Goal: Task Accomplishment & Management: Manage account settings

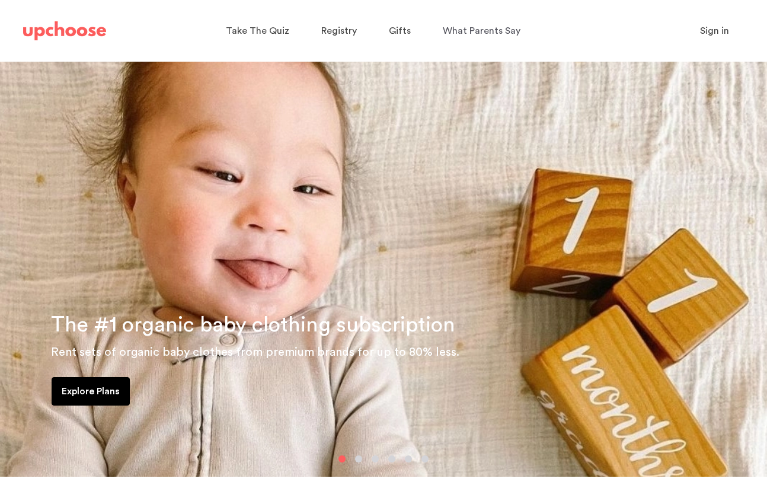
click at [729, 28] on span "Sign in" at bounding box center [714, 30] width 29 height 9
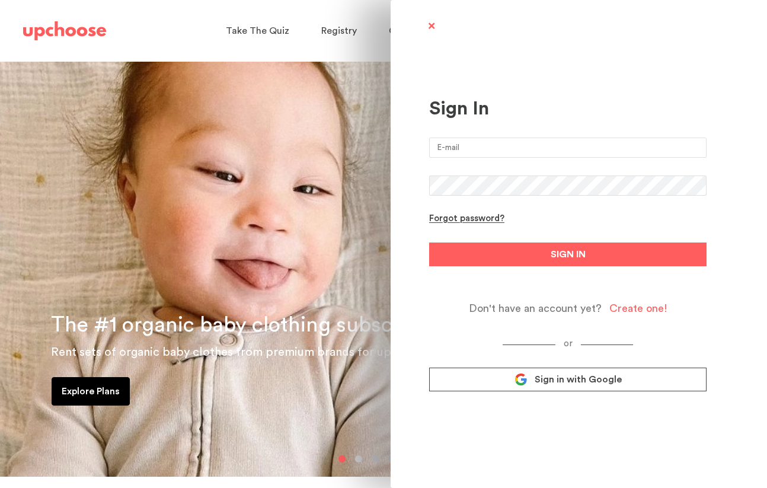
type input "christina.albe@gmail.com"
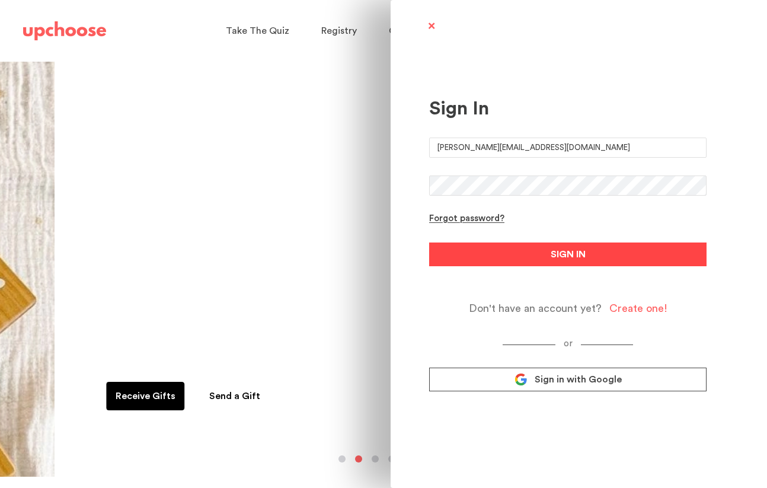
click at [571, 249] on span "SIGN IN" at bounding box center [568, 254] width 35 height 14
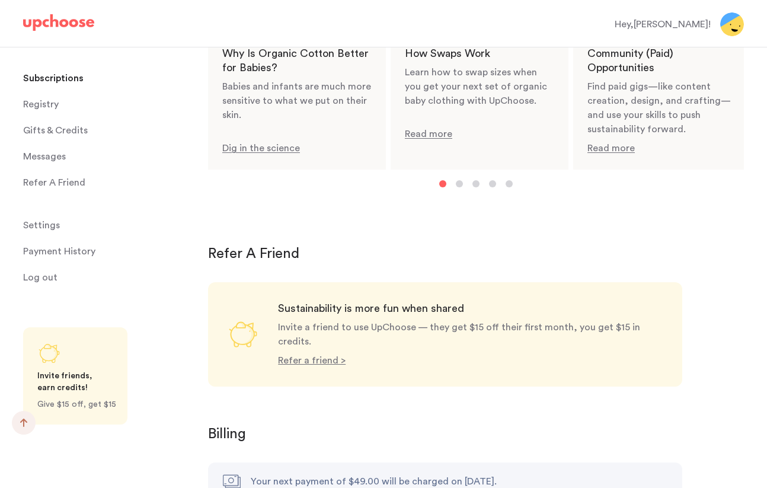
scroll to position [1078, 0]
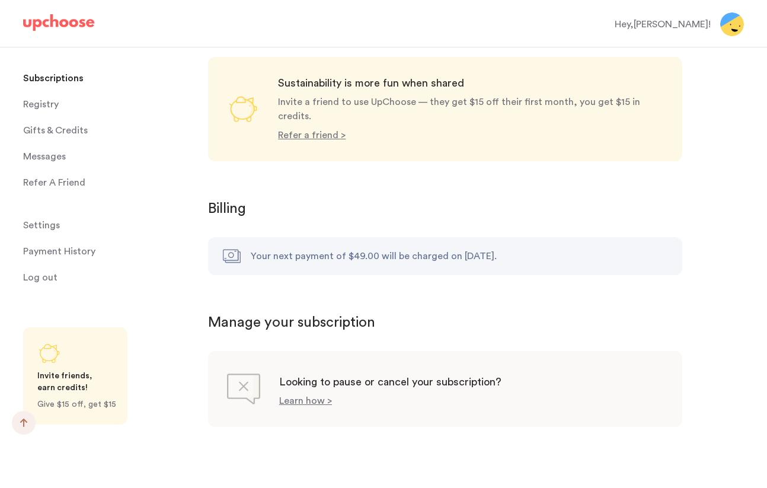
click at [308, 394] on div "Looking to pause or cancel your subscription? Learn how >" at bounding box center [445, 389] width 474 height 76
click at [308, 396] on p "Learn how >" at bounding box center [305, 400] width 53 height 9
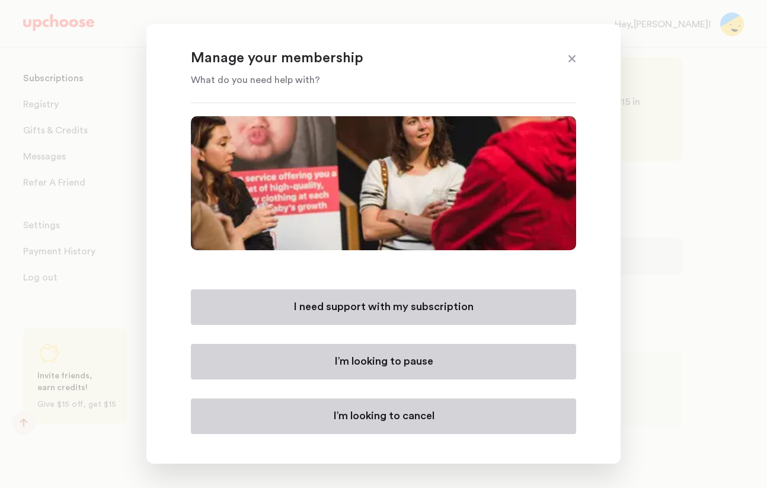
click at [352, 420] on p "I’m looking to cancel" at bounding box center [383, 416] width 101 height 14
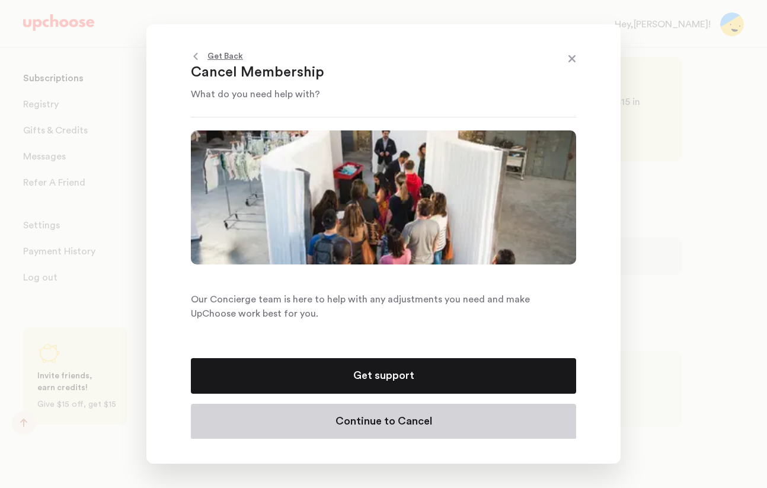
click at [356, 424] on p "Continue to Cancel" at bounding box center [384, 421] width 97 height 14
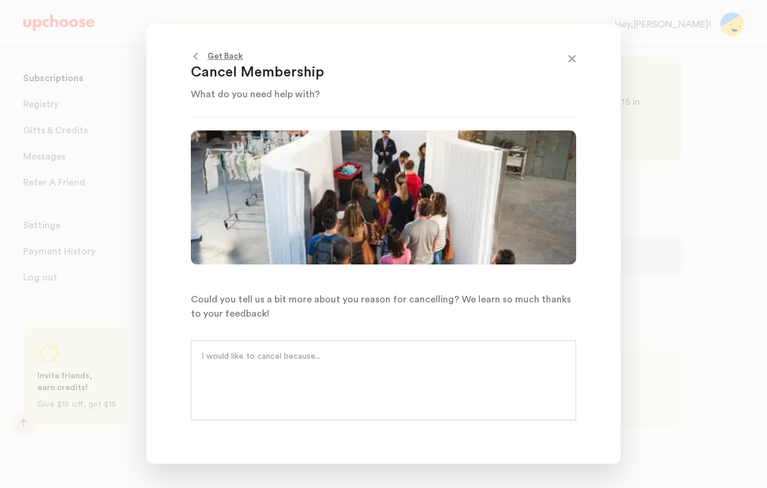
click at [297, 374] on textarea at bounding box center [384, 368] width 364 height 36
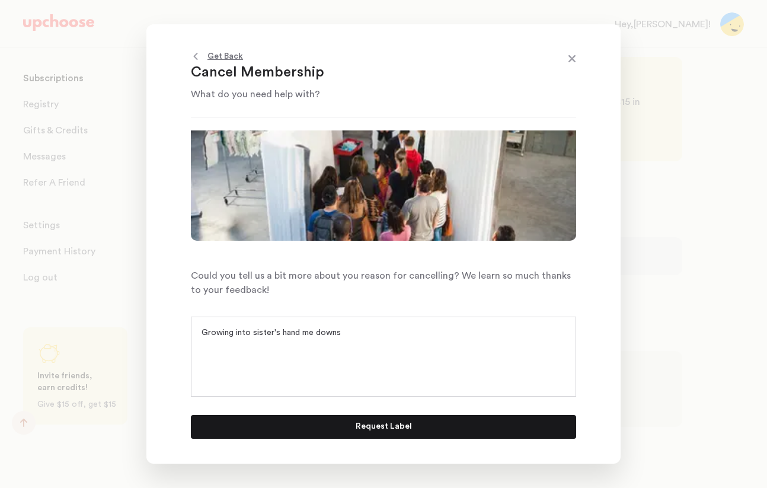
scroll to position [23, 0]
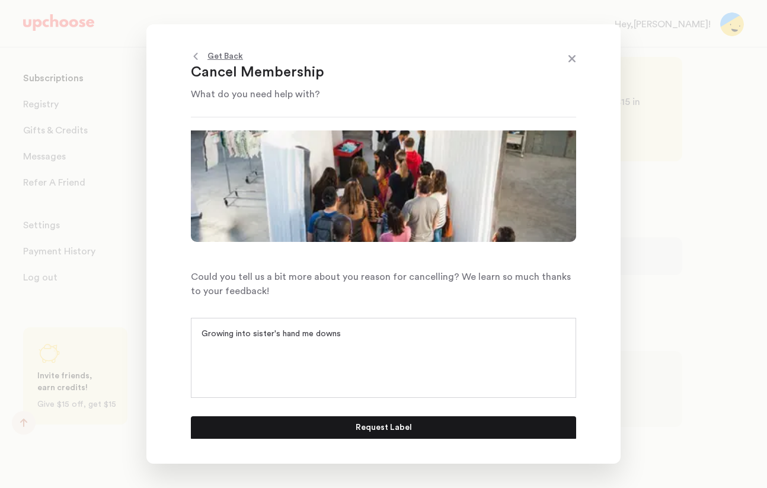
type textarea "Growing into sister's hand me downs"
click at [338, 433] on button "Request Label" at bounding box center [383, 428] width 385 height 24
